Goal: Information Seeking & Learning: Learn about a topic

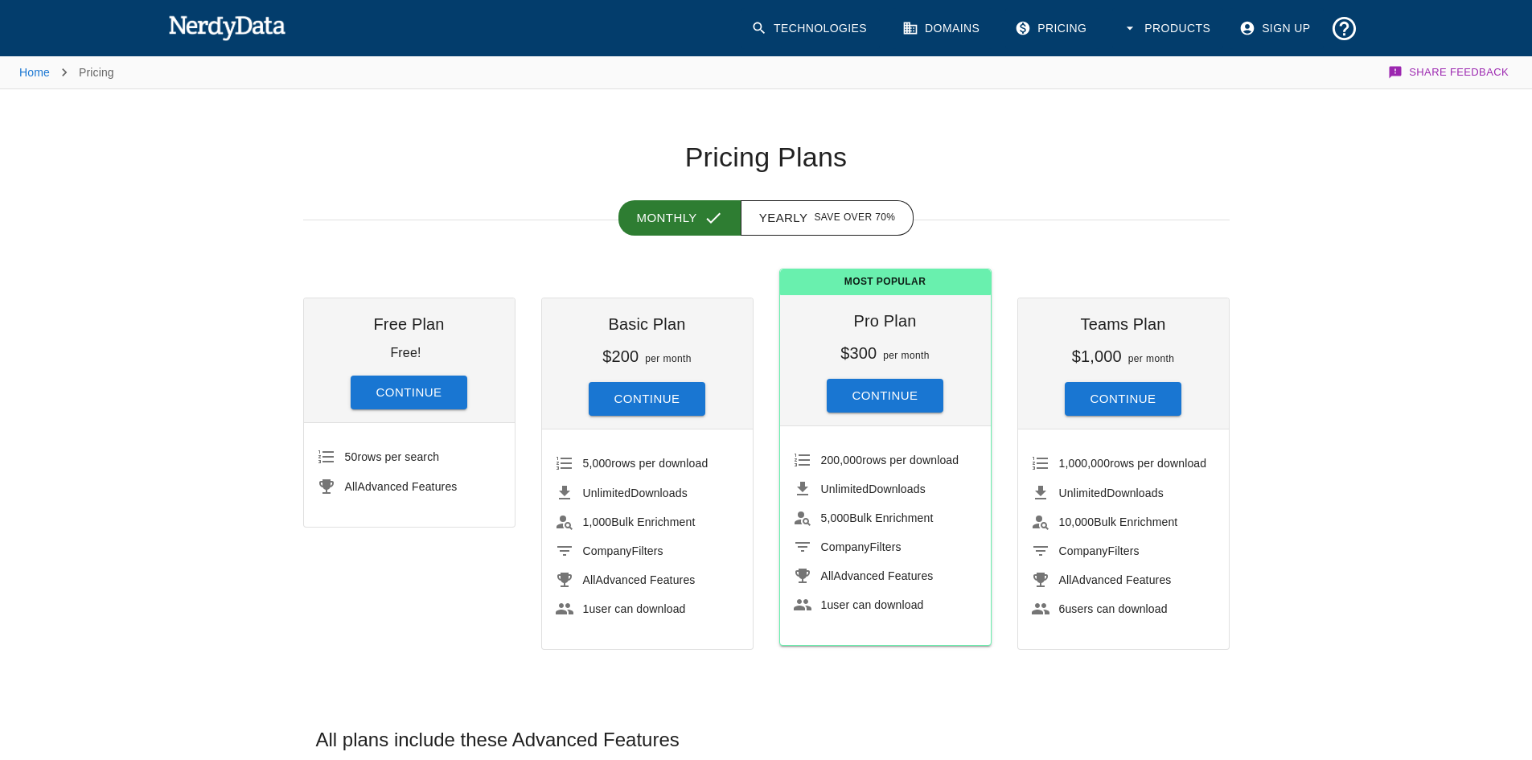
click at [844, 28] on link "Technologies" at bounding box center [811, 28] width 138 height 41
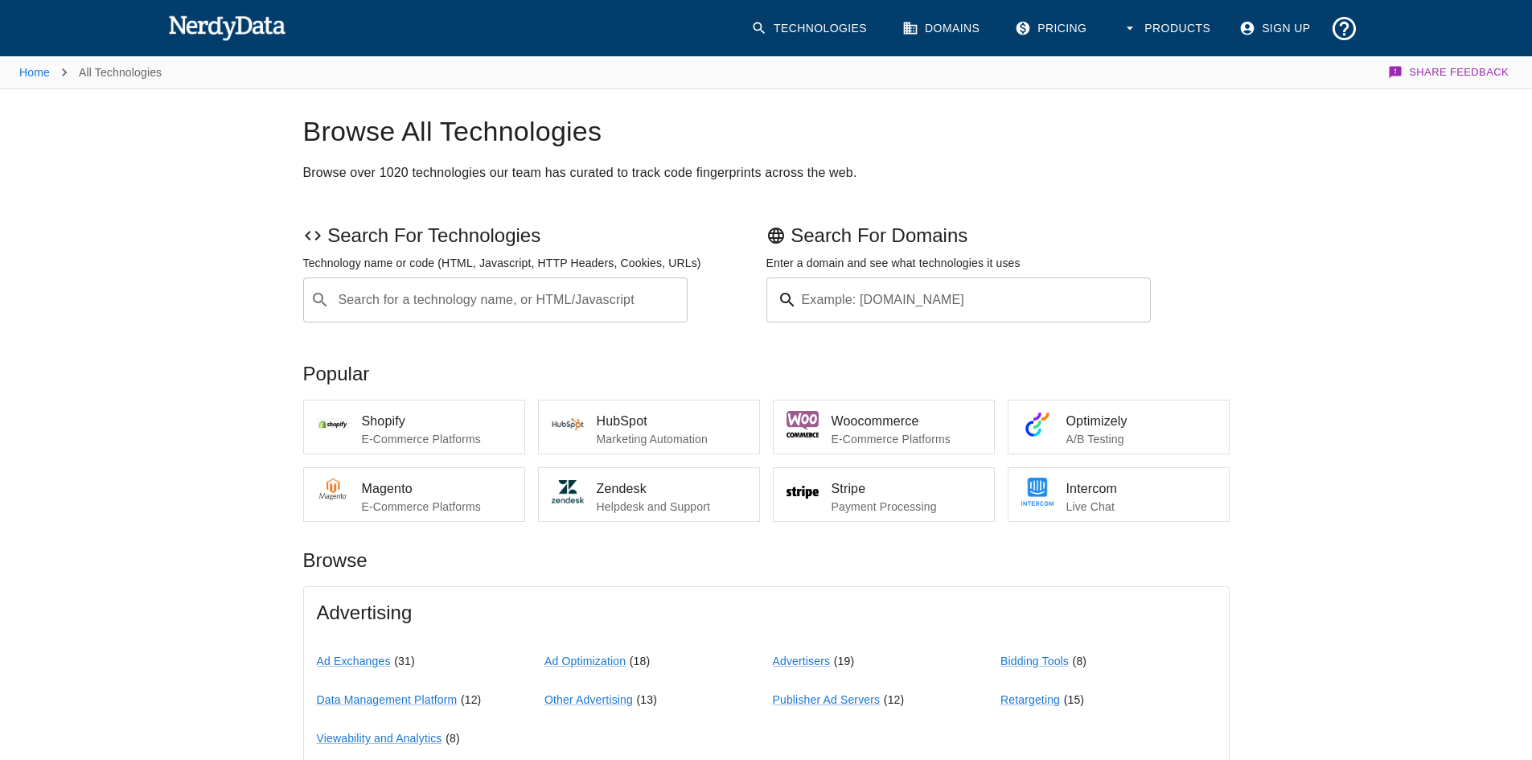
click at [505, 360] on div "Popular" at bounding box center [760, 367] width 940 height 39
click at [814, 491] on img at bounding box center [803, 492] width 32 height 32
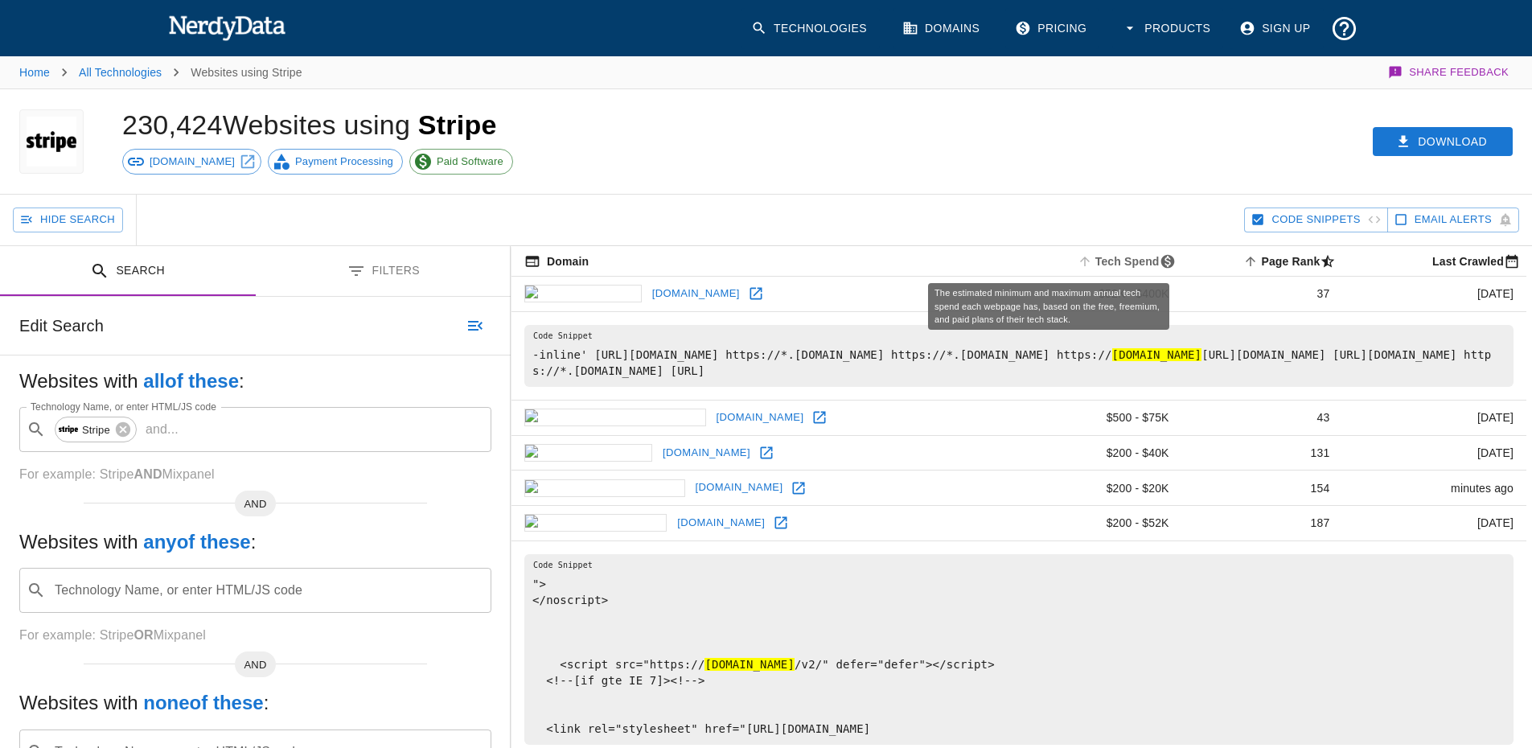
click at [1078, 263] on icon "The estimated minimum and maximum annual tech spend each webpage has, based on …" at bounding box center [1085, 261] width 14 height 14
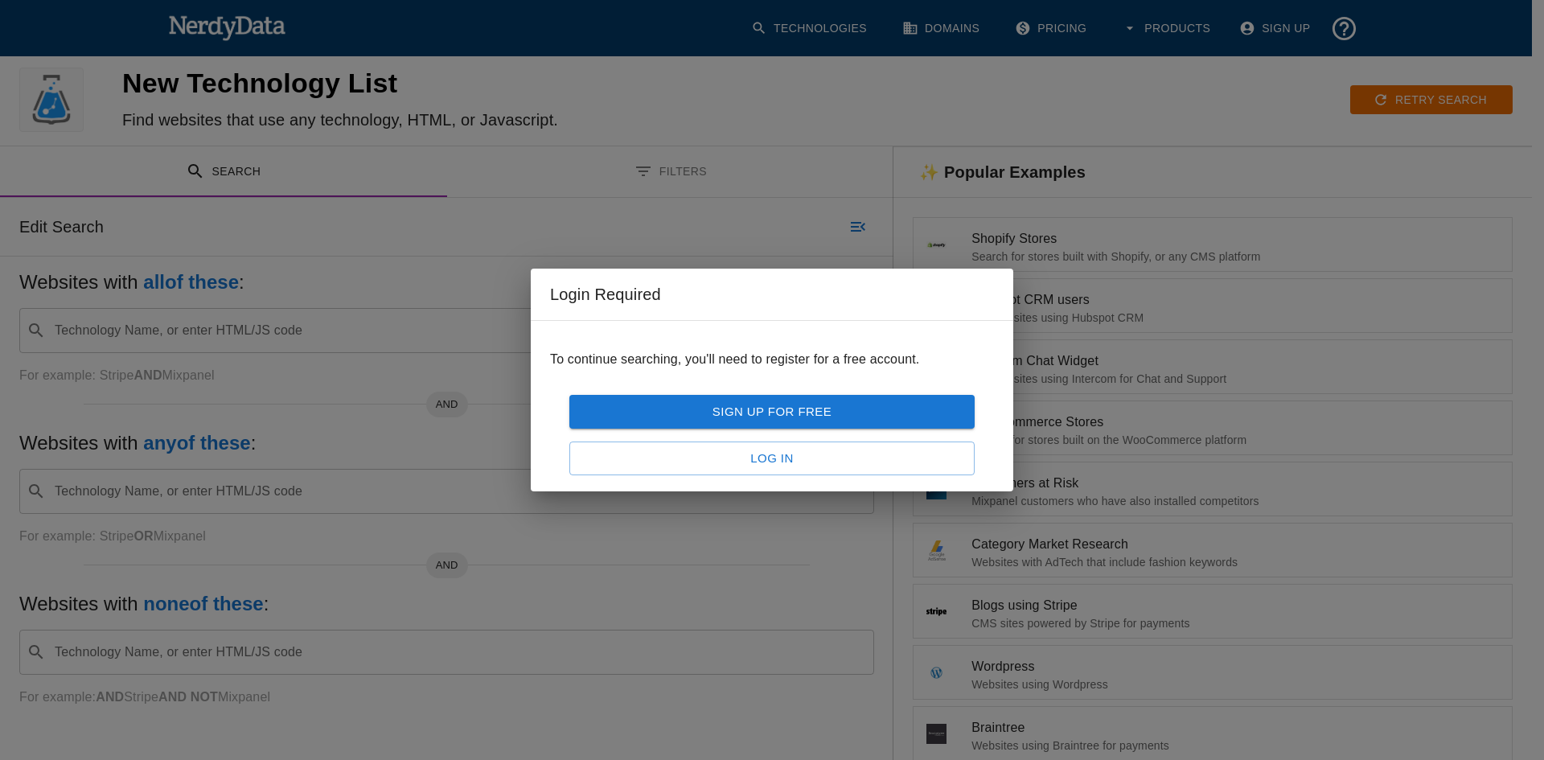
click at [746, 195] on div "Login Required To continue searching, you'll need to register for a free accoun…" at bounding box center [772, 380] width 1544 height 760
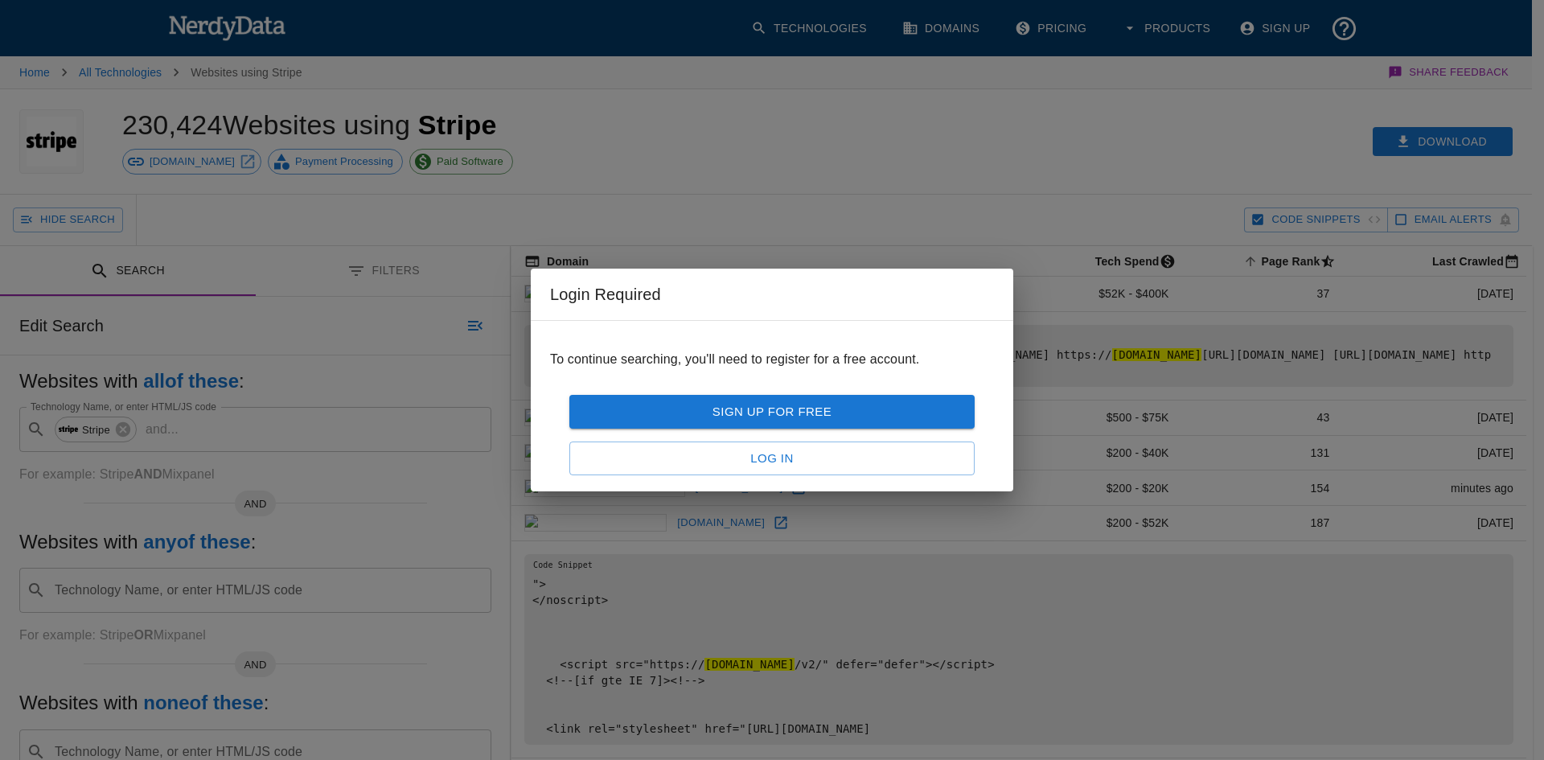
click at [726, 187] on div "Login Required To continue searching, you'll need to register for a free accoun…" at bounding box center [772, 380] width 1544 height 760
